Goal: Check status: Check status

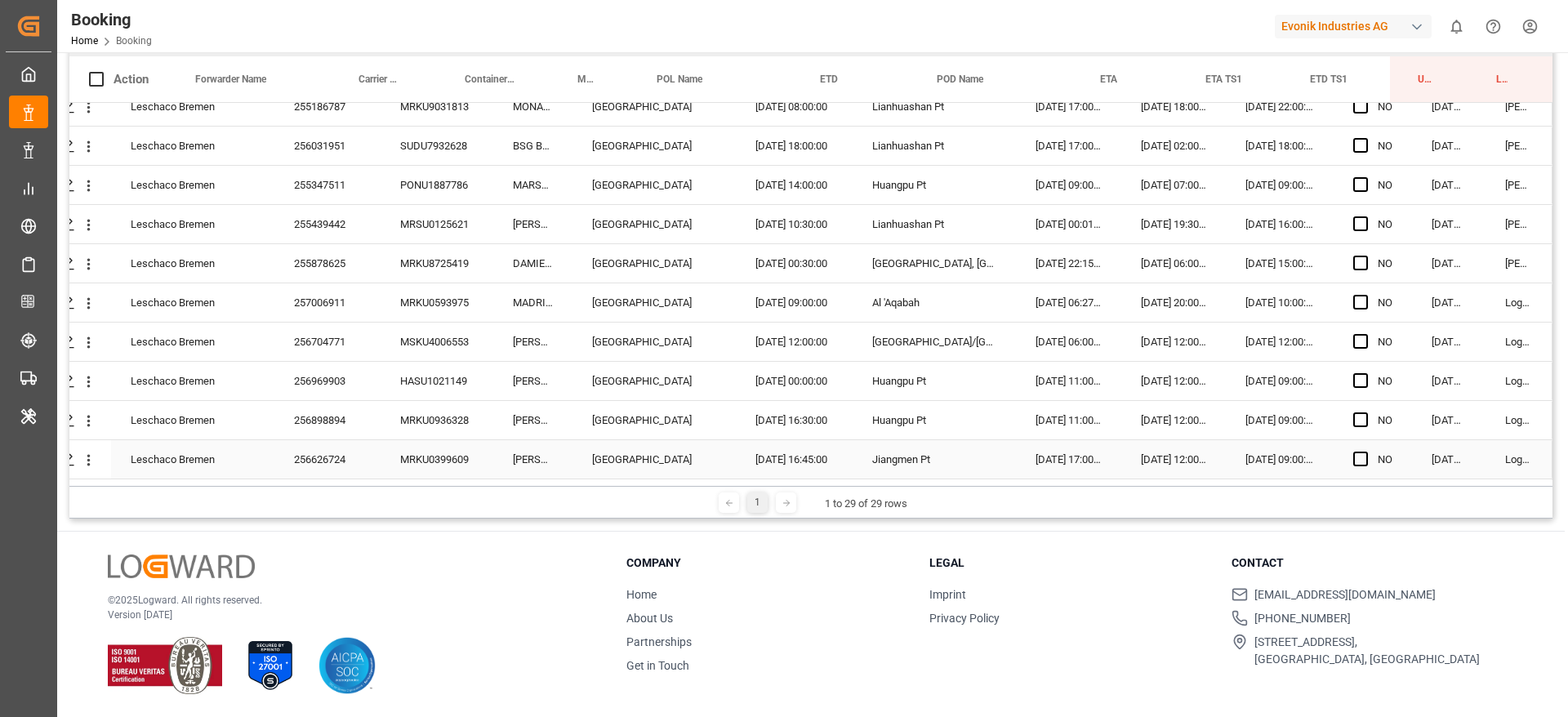
scroll to position [524, 62]
click at [326, 313] on div "257006911" at bounding box center [327, 303] width 107 height 39
click at [406, 309] on div "MRKU0593975" at bounding box center [436, 303] width 113 height 39
click at [333, 303] on div "257006911" at bounding box center [327, 303] width 107 height 39
click at [350, 354] on div "256704771" at bounding box center [327, 342] width 107 height 39
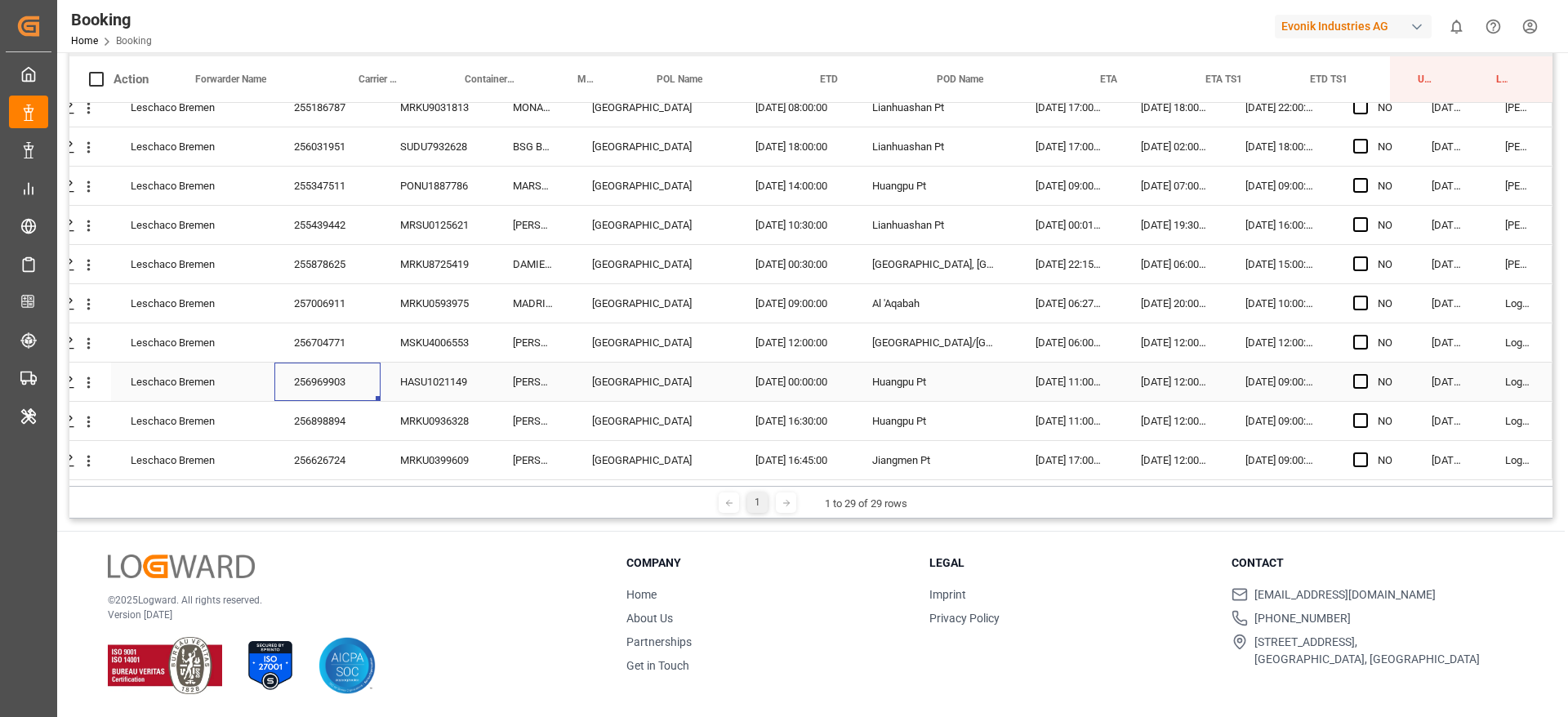
click at [348, 387] on div "256969903" at bounding box center [327, 382] width 107 height 39
click at [1356, 304] on span "Press SPACE to select this row." at bounding box center [1360, 303] width 15 height 15
click at [1365, 296] on input "Press SPACE to select this row." at bounding box center [1365, 296] width 0 height 0
click at [1353, 344] on span "Press SPACE to select this row." at bounding box center [1360, 342] width 15 height 15
click at [1365, 335] on input "Press SPACE to select this row." at bounding box center [1365, 335] width 0 height 0
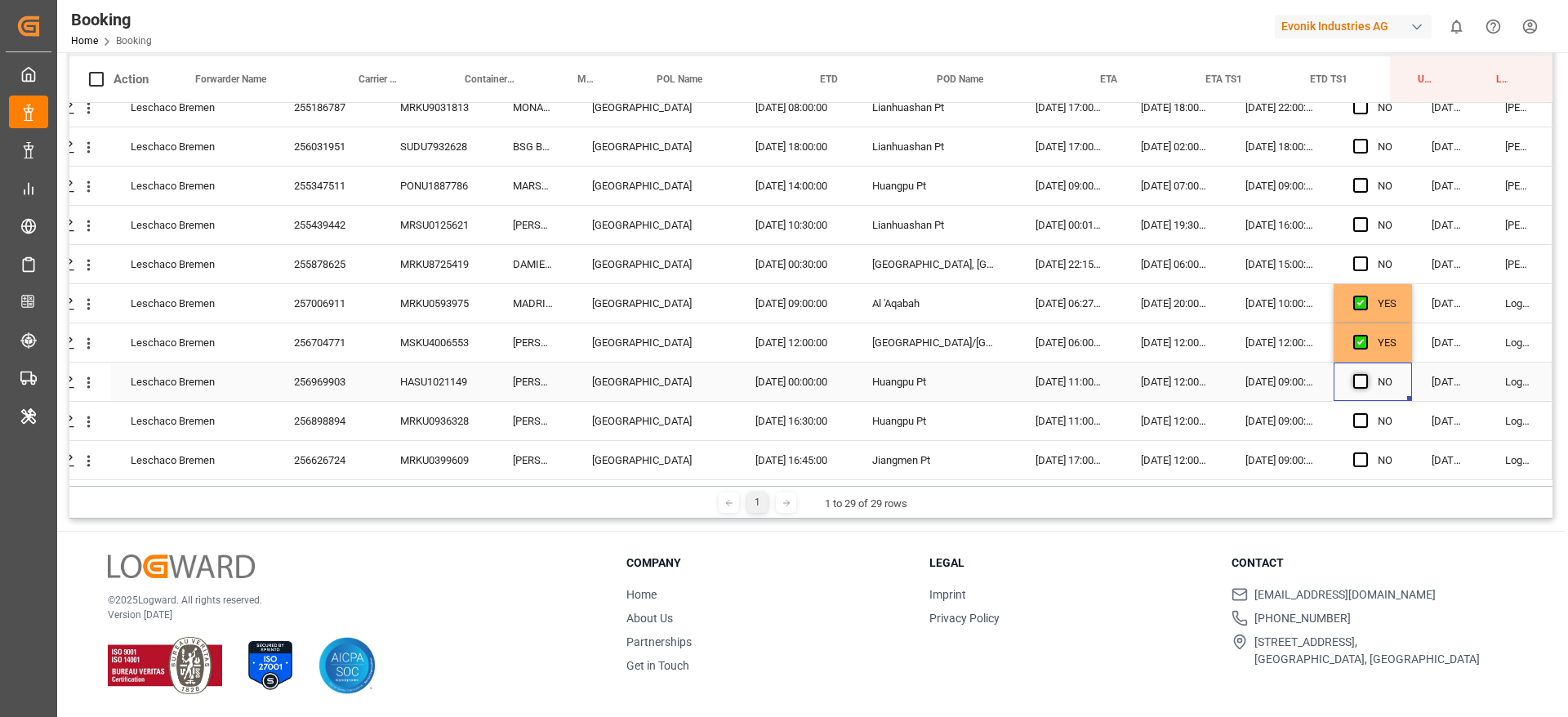
drag, startPoint x: 1352, startPoint y: 369, endPoint x: 1355, endPoint y: 383, distance: 14.3
click at [1355, 383] on div "Press SPACE to select this row." at bounding box center [1365, 383] width 25 height 38
click at [1355, 383] on span "Press SPACE to select this row." at bounding box center [1360, 381] width 15 height 15
click at [1365, 374] on input "Press SPACE to select this row." at bounding box center [1365, 374] width 0 height 0
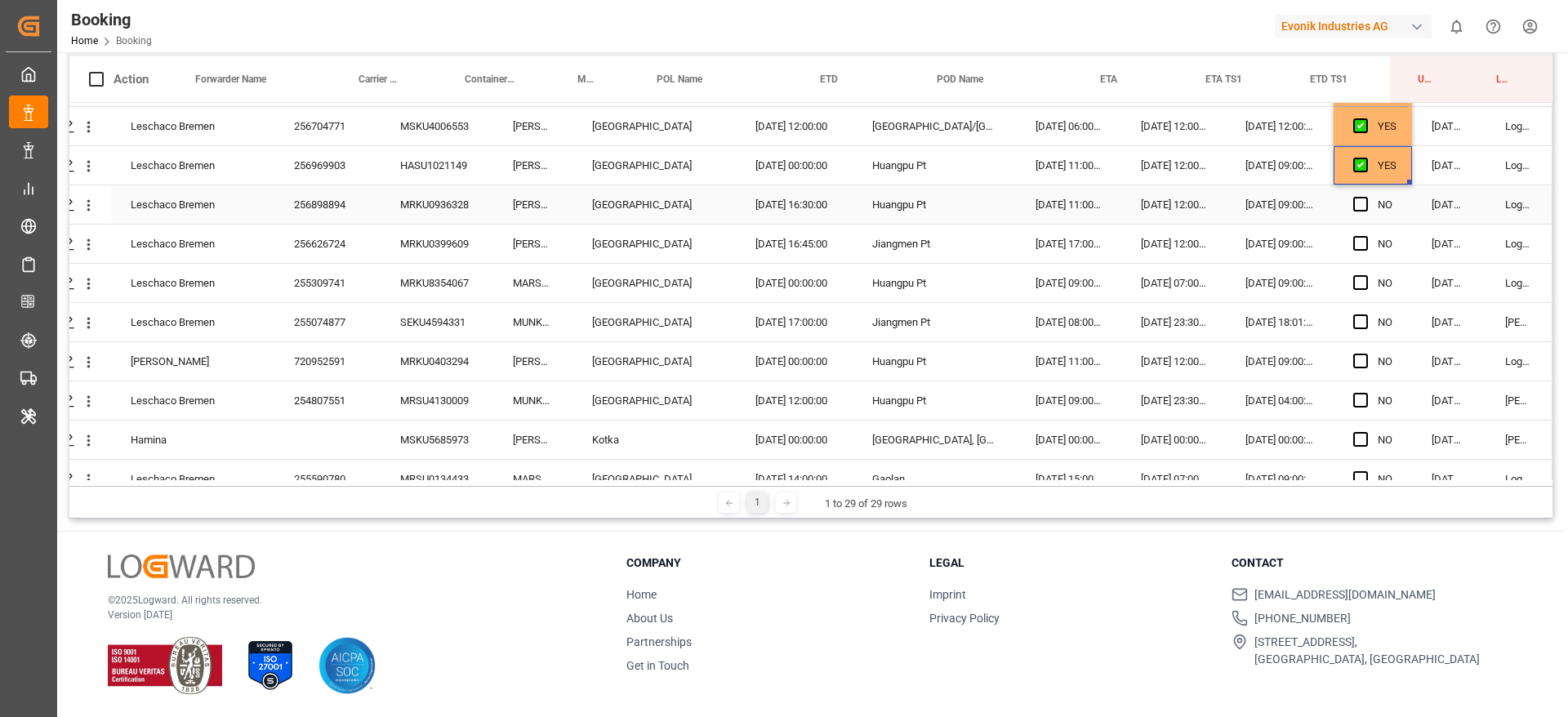
scroll to position [748, 62]
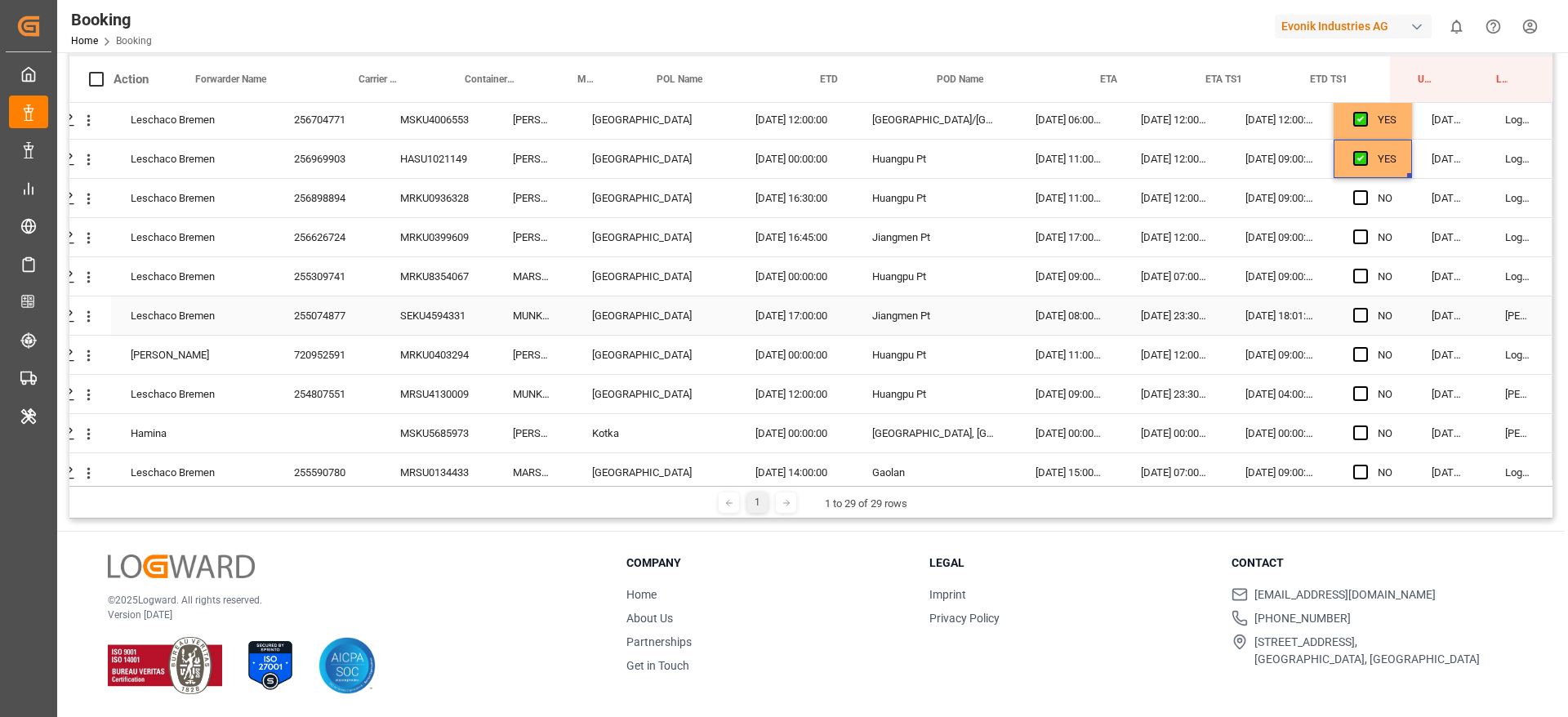
click at [330, 317] on div "255074877" at bounding box center [327, 316] width 107 height 39
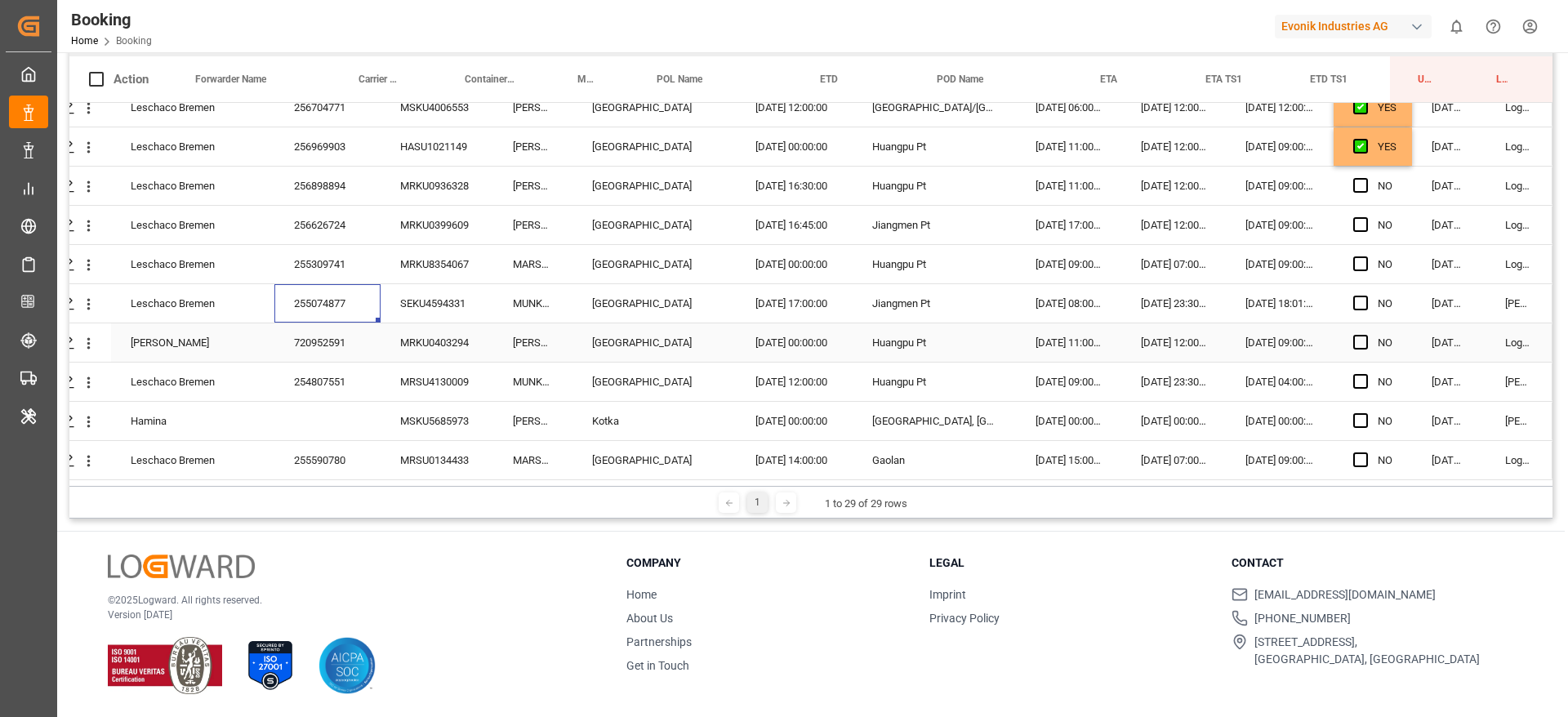
scroll to position [765, 62]
click at [305, 379] on div "254807551" at bounding box center [327, 382] width 107 height 39
click at [441, 418] on div "MSKU5685973" at bounding box center [436, 421] width 113 height 39
click at [346, 454] on div "255590780" at bounding box center [327, 460] width 107 height 39
click at [1353, 454] on span "Press SPACE to select this row." at bounding box center [1360, 459] width 15 height 15
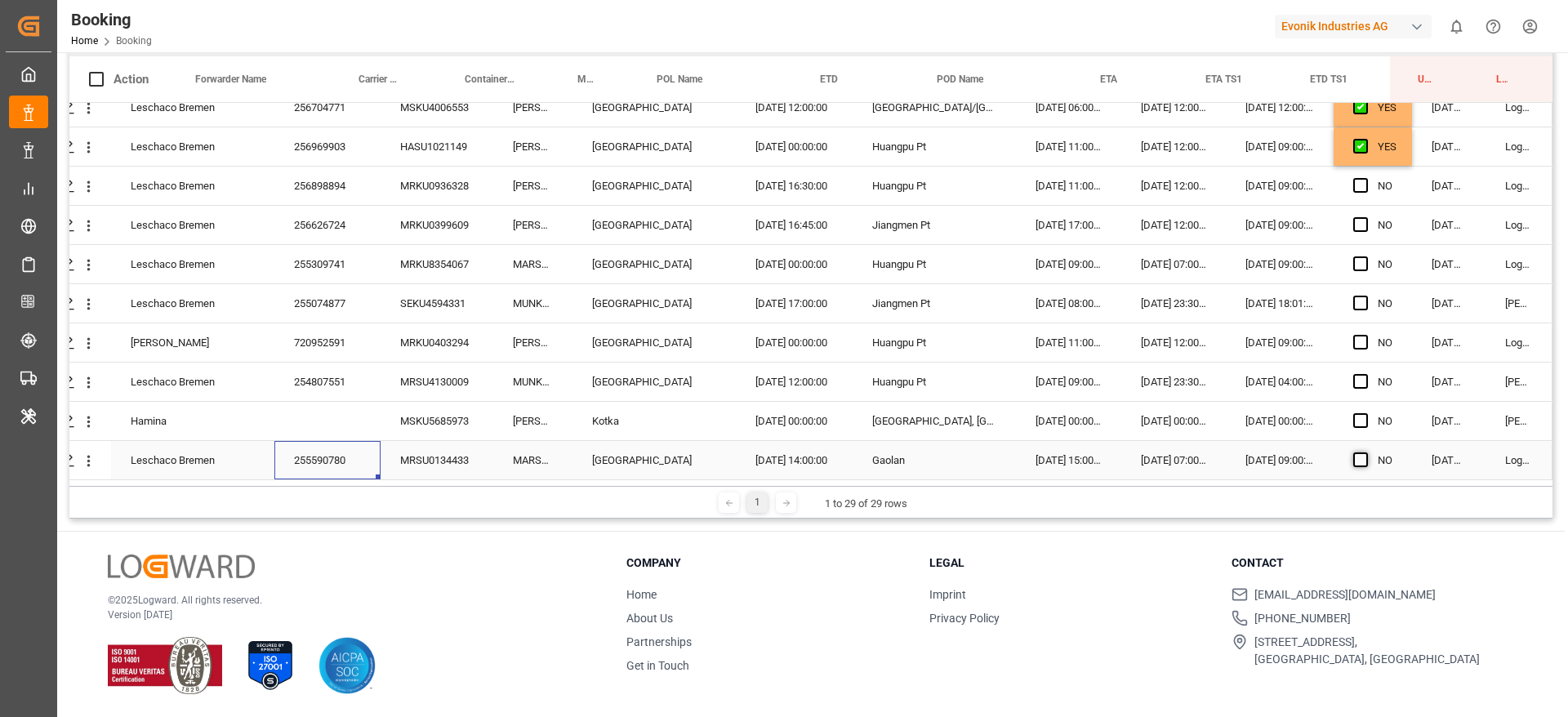
click at [1365, 452] on input "Press SPACE to select this row." at bounding box center [1365, 452] width 0 height 0
click at [1388, 138] on div "YES" at bounding box center [1387, 147] width 19 height 38
drag, startPoint x: 1406, startPoint y: 156, endPoint x: 1422, endPoint y: 483, distance: 327.4
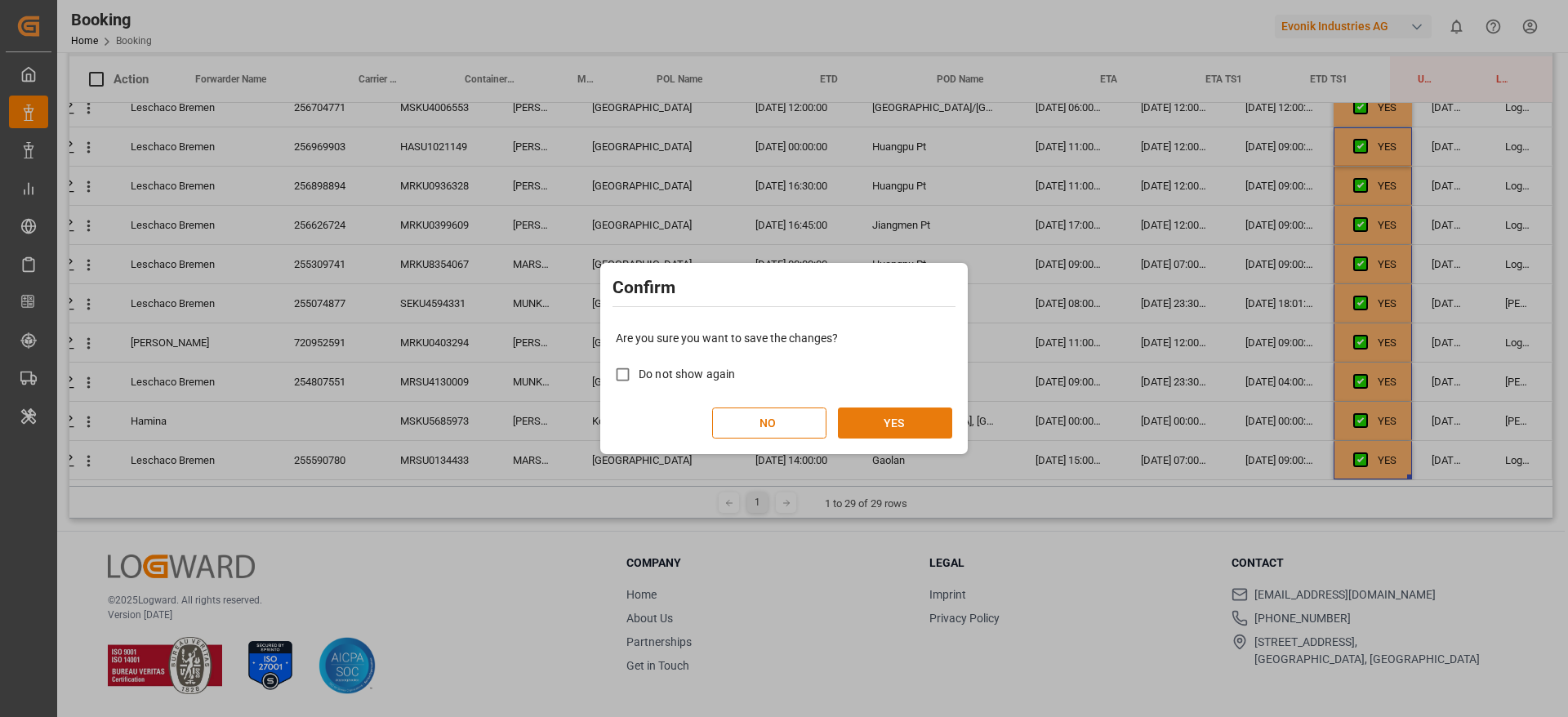
click at [867, 412] on button "YES" at bounding box center [894, 423] width 114 height 31
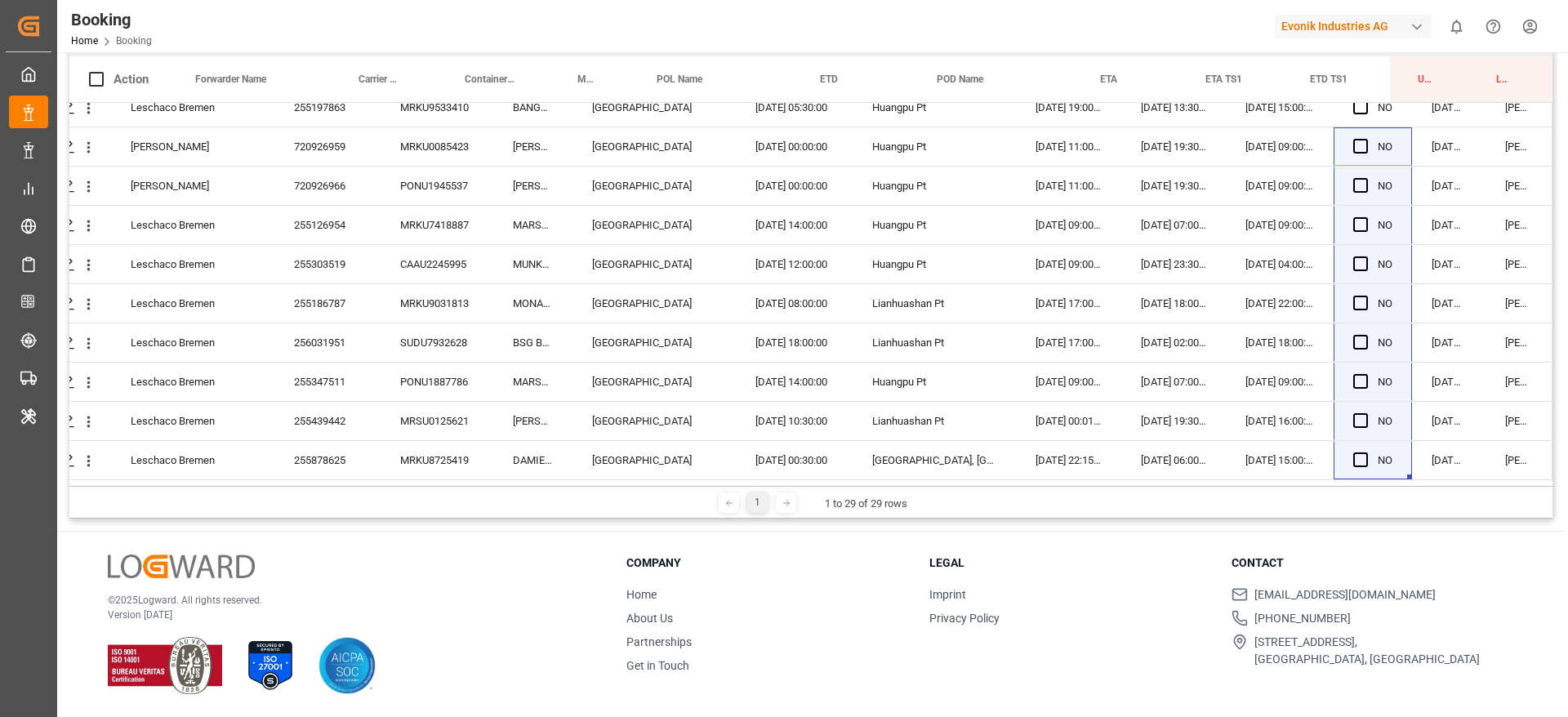
click at [999, 709] on div "© 2025 Logward. All rights reserved. Version [DATE] Company Home About Us Partn…" at bounding box center [811, 625] width 1507 height 186
